Goal: Information Seeking & Learning: Learn about a topic

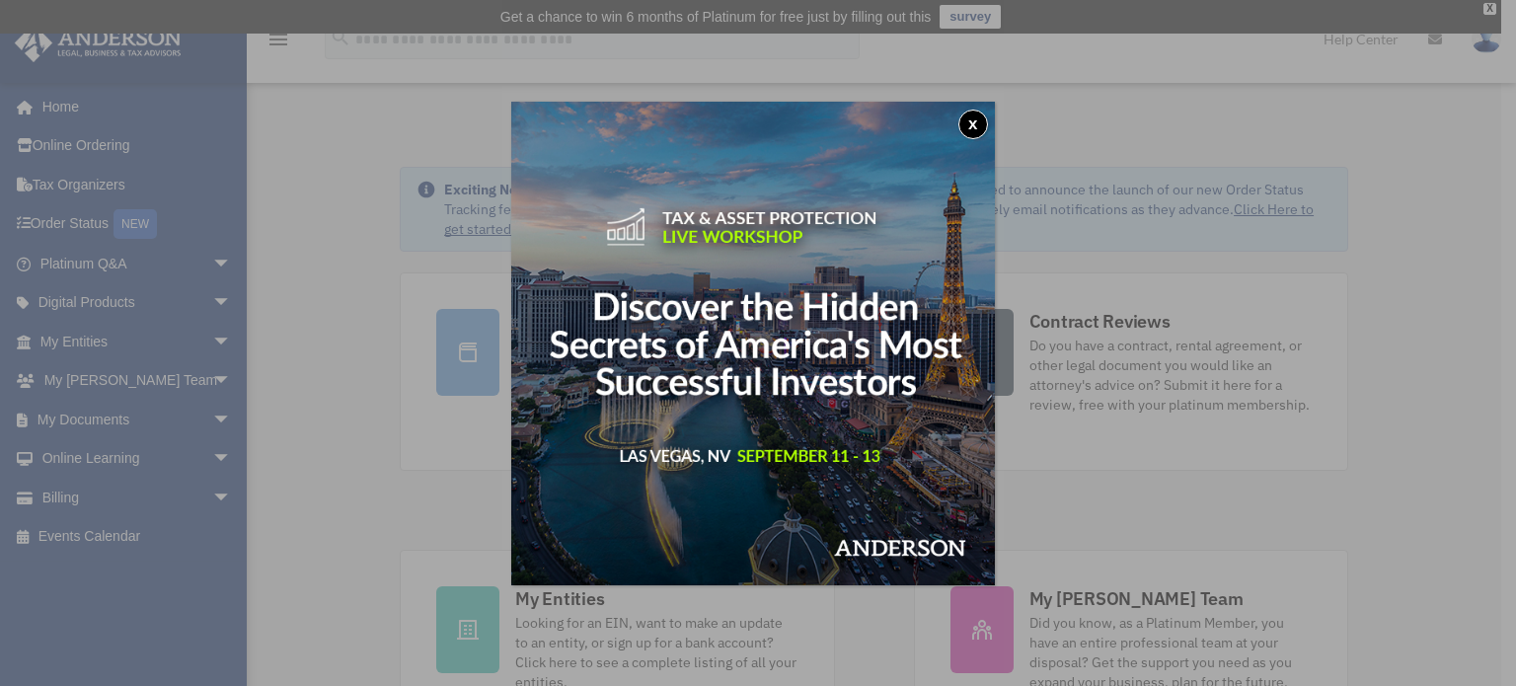
click at [971, 112] on button "x" at bounding box center [973, 125] width 30 height 30
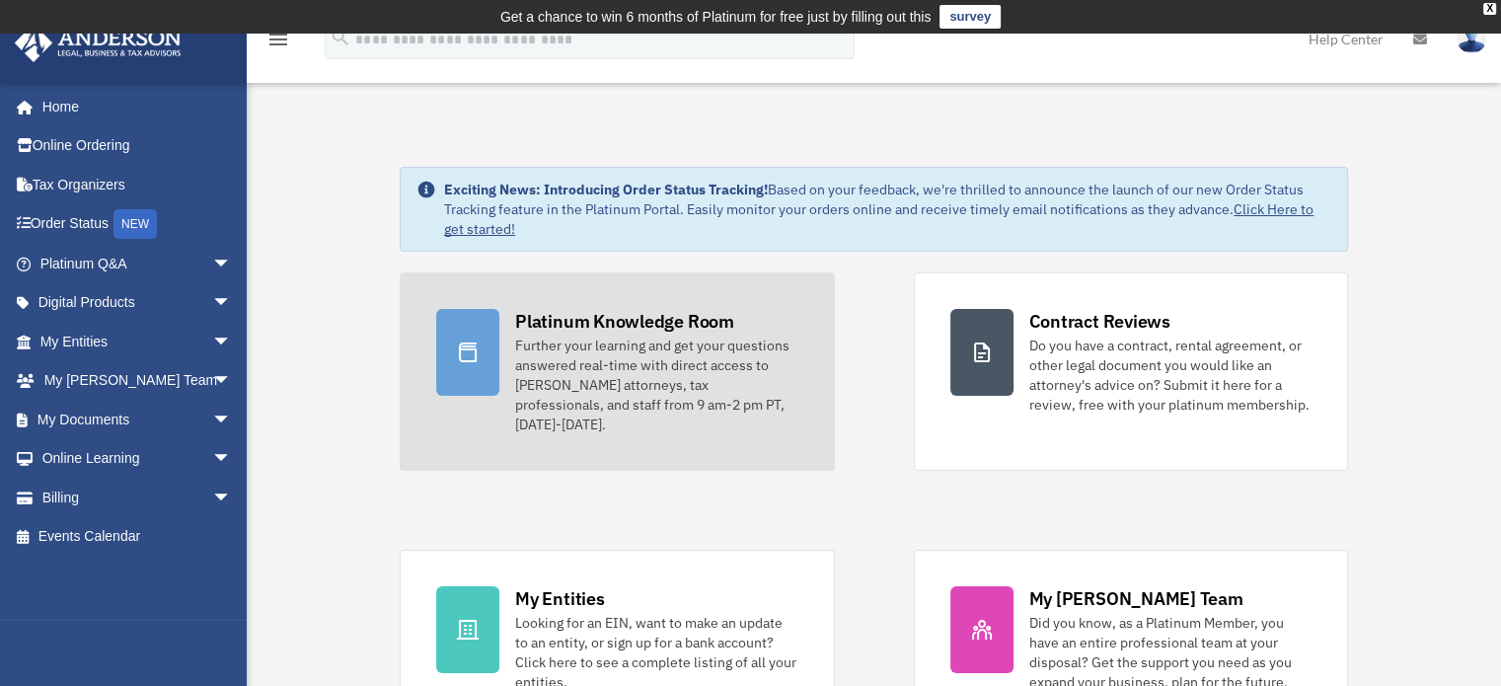
click at [607, 323] on div "Platinum Knowledge Room" at bounding box center [624, 321] width 219 height 25
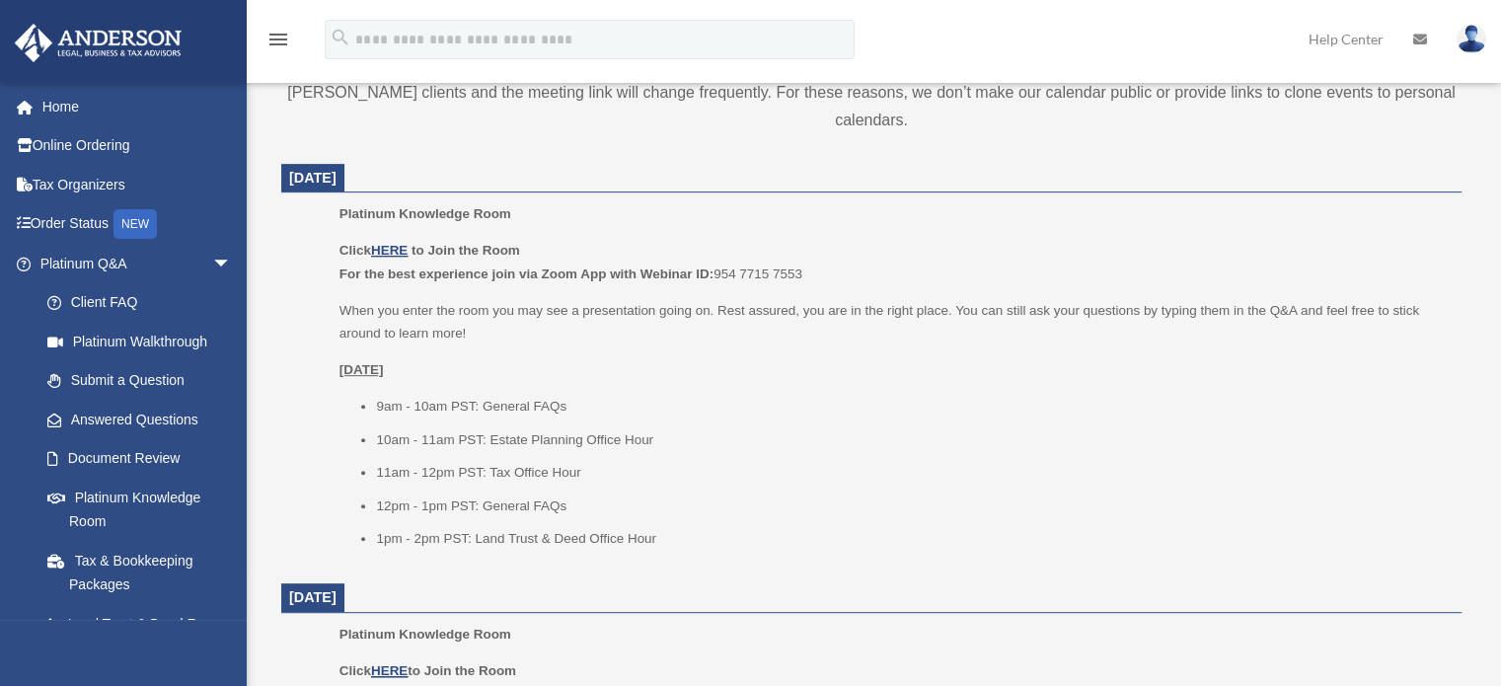
scroll to position [763, 0]
click at [1287, 435] on li "10am - 11am PST: Estate Planning Office Hour" at bounding box center [912, 436] width 1072 height 24
click at [401, 252] on u "HERE" at bounding box center [389, 246] width 37 height 15
